Goal: Navigation & Orientation: Find specific page/section

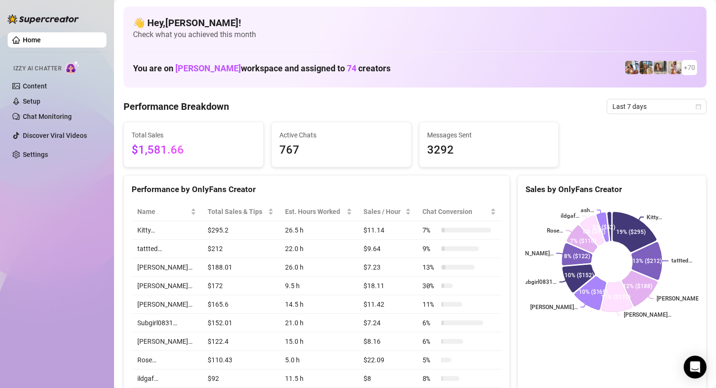
click at [347, 65] on span "74" at bounding box center [351, 68] width 9 height 10
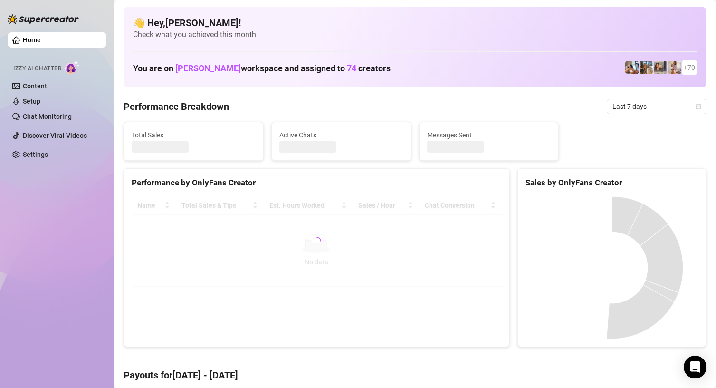
click at [75, 286] on div "Home Izzy AI Chatter Content Setup Chat Monitoring Discover Viral Videos Settin…" at bounding box center [57, 189] width 99 height 379
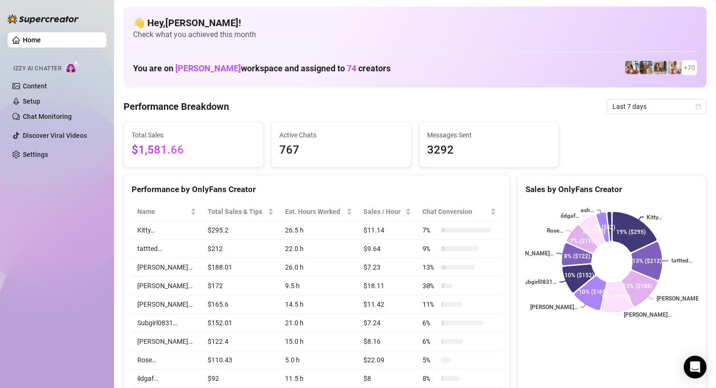
click at [41, 38] on link "Home" at bounding box center [32, 40] width 18 height 8
